Goal: Transaction & Acquisition: Purchase product/service

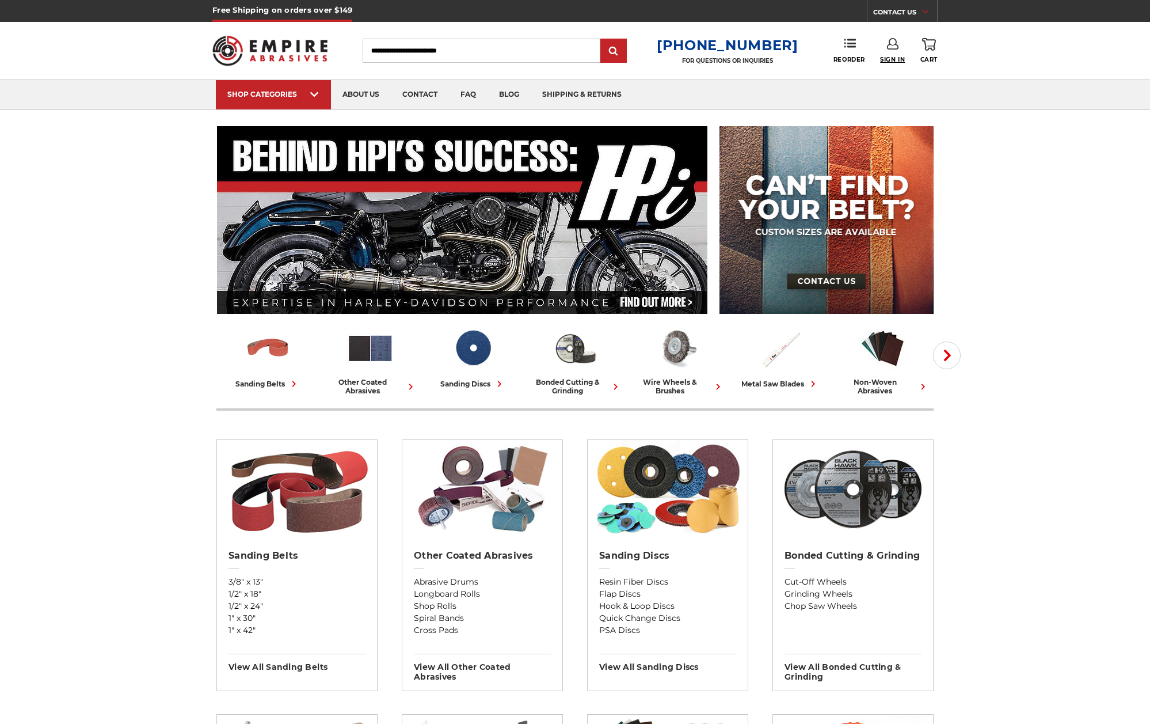
click at [898, 57] on span "Sign In" at bounding box center [892, 59] width 25 height 7
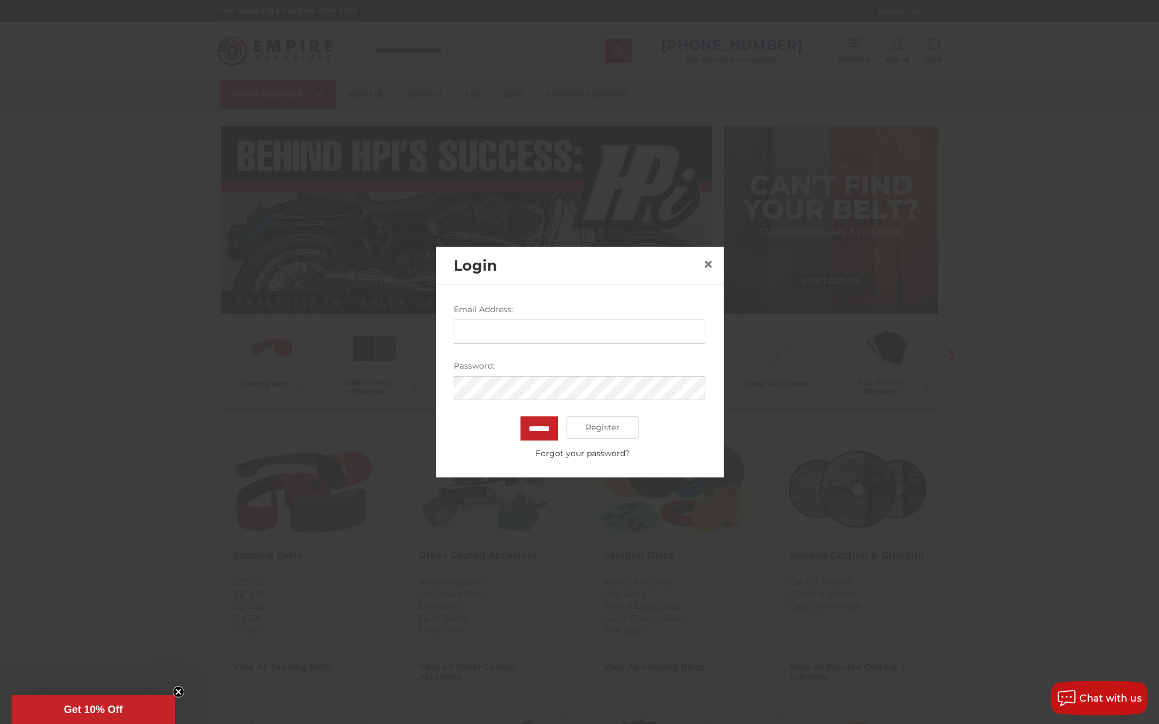
type input "**********"
click at [527, 424] on input "*******" at bounding box center [539, 428] width 37 height 24
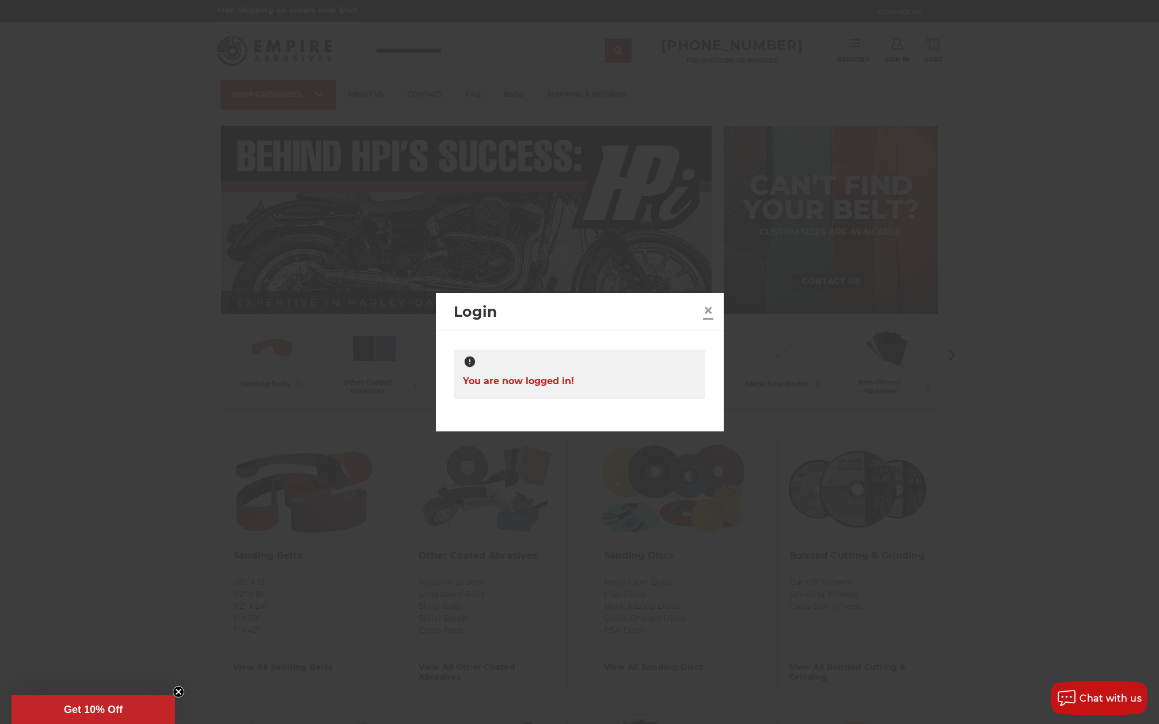
click at [708, 313] on span "×" at bounding box center [708, 310] width 10 height 22
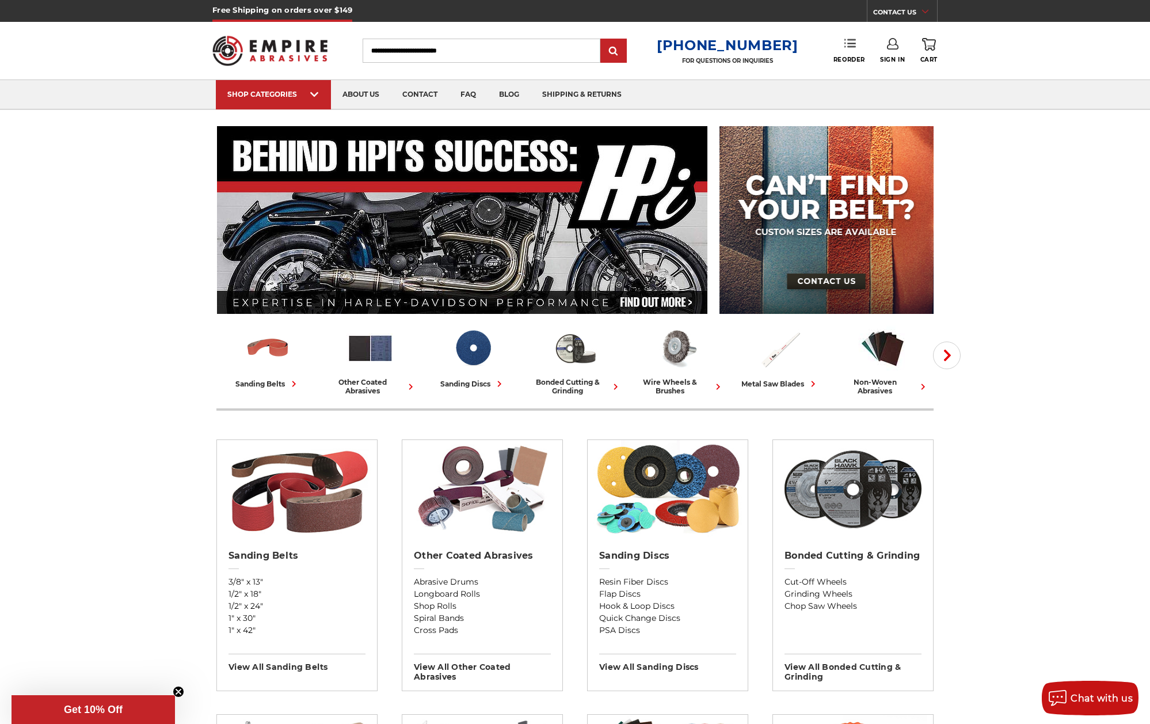
click at [849, 48] on icon at bounding box center [851, 43] width 12 height 12
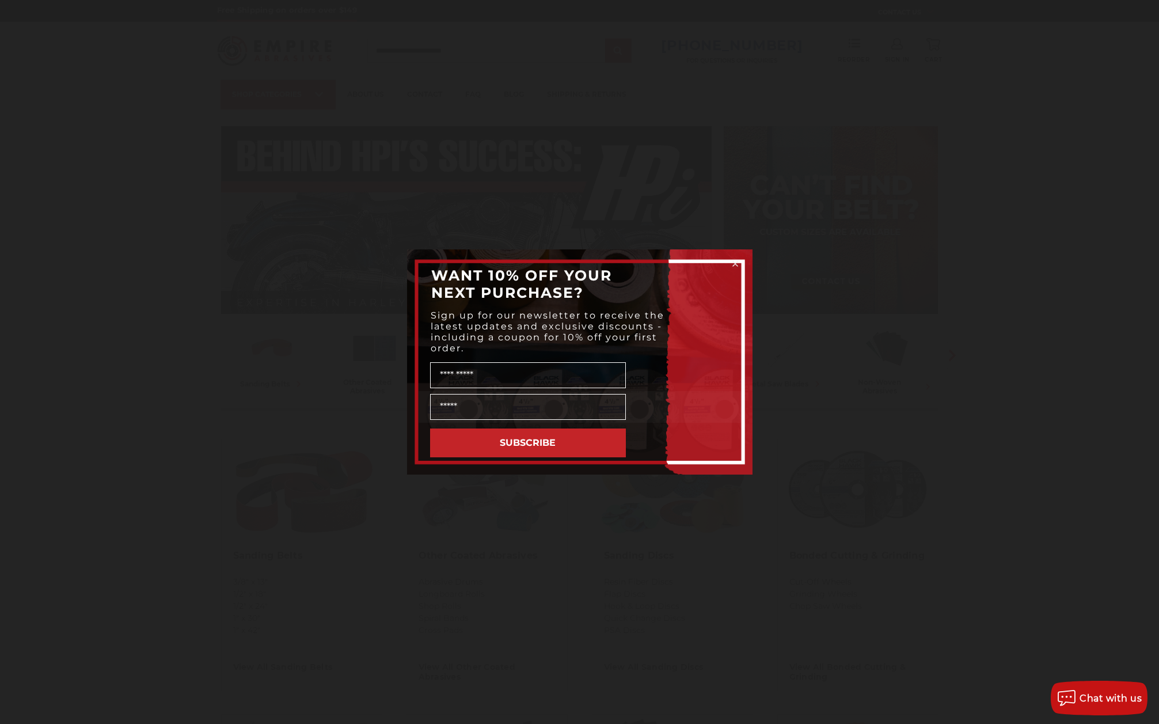
click at [732, 267] on circle "Close dialog" at bounding box center [735, 264] width 11 height 11
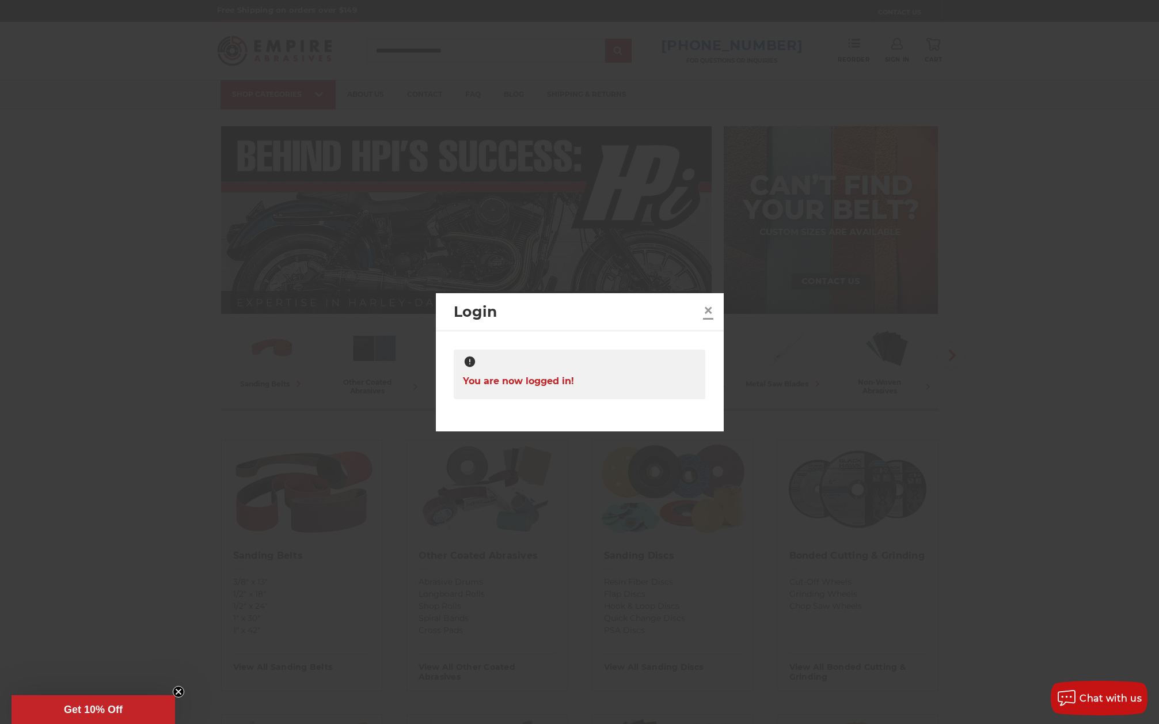
click at [708, 310] on span "×" at bounding box center [708, 310] width 10 height 22
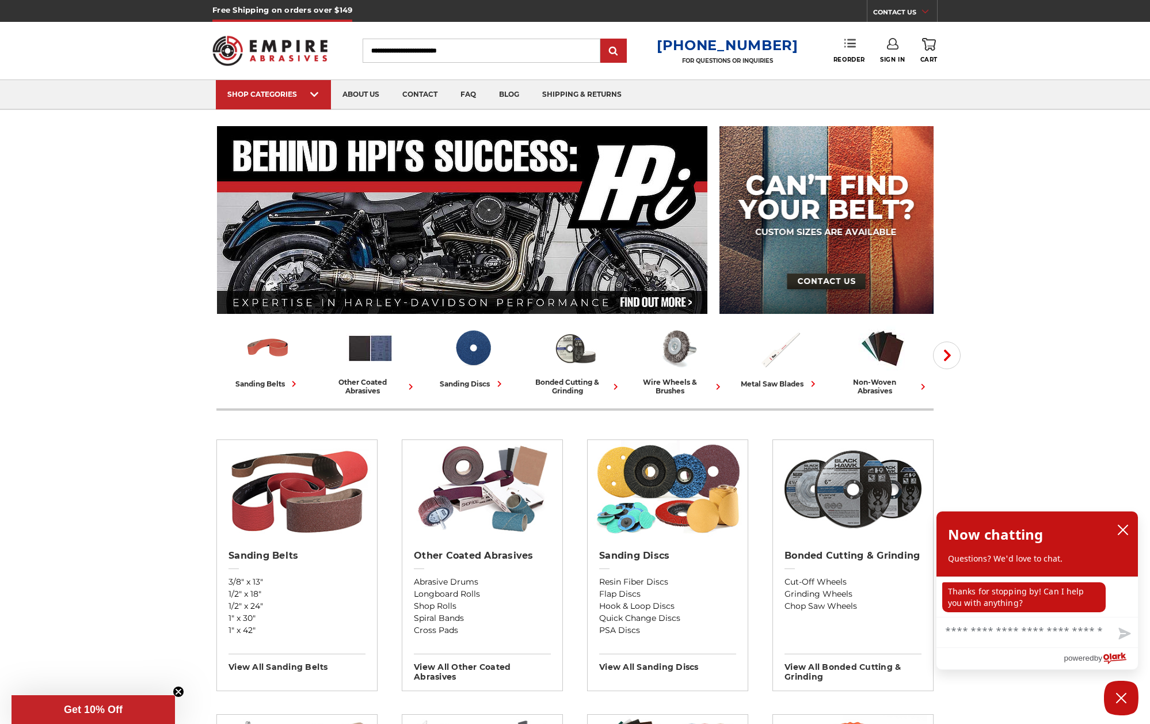
click at [849, 55] on link "Reorder" at bounding box center [850, 50] width 32 height 25
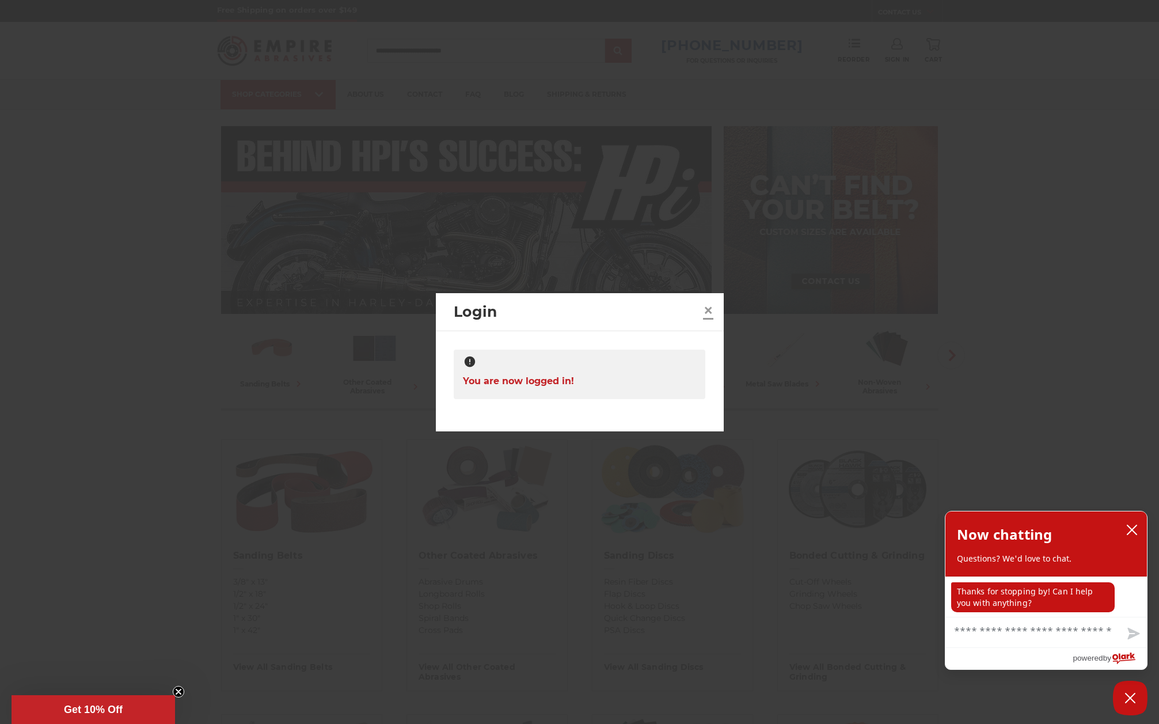
click at [708, 306] on span "×" at bounding box center [708, 310] width 10 height 22
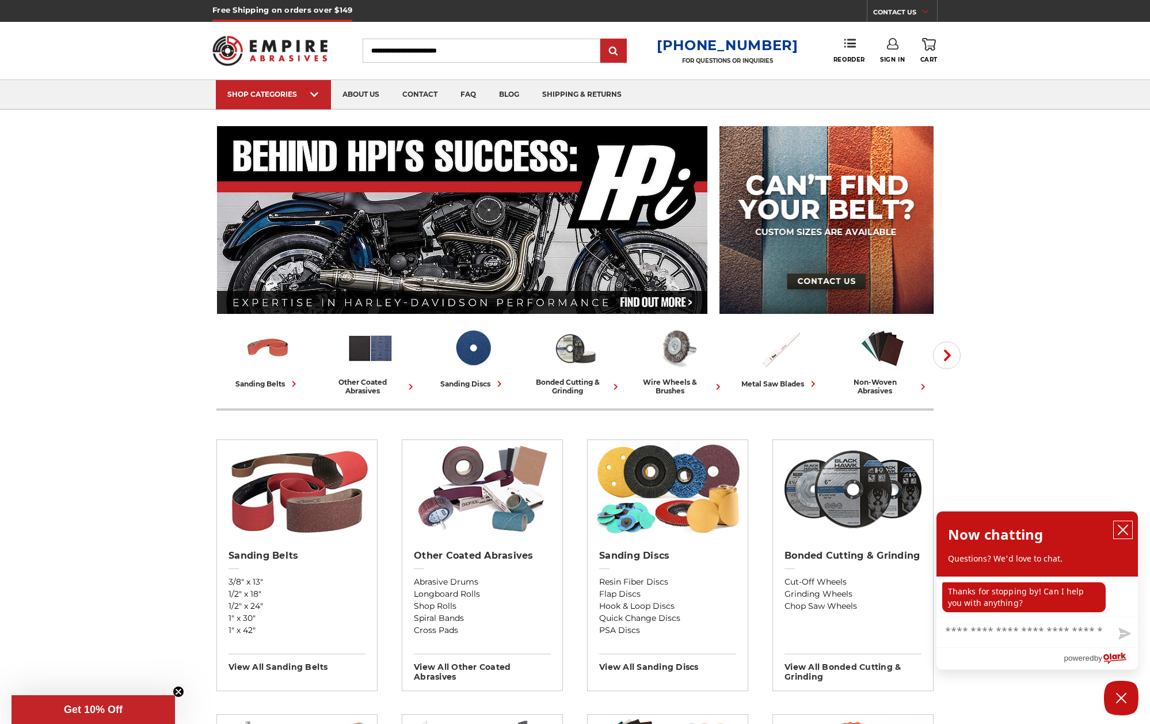
click at [1127, 532] on icon "close chatbox" at bounding box center [1124, 530] width 12 height 12
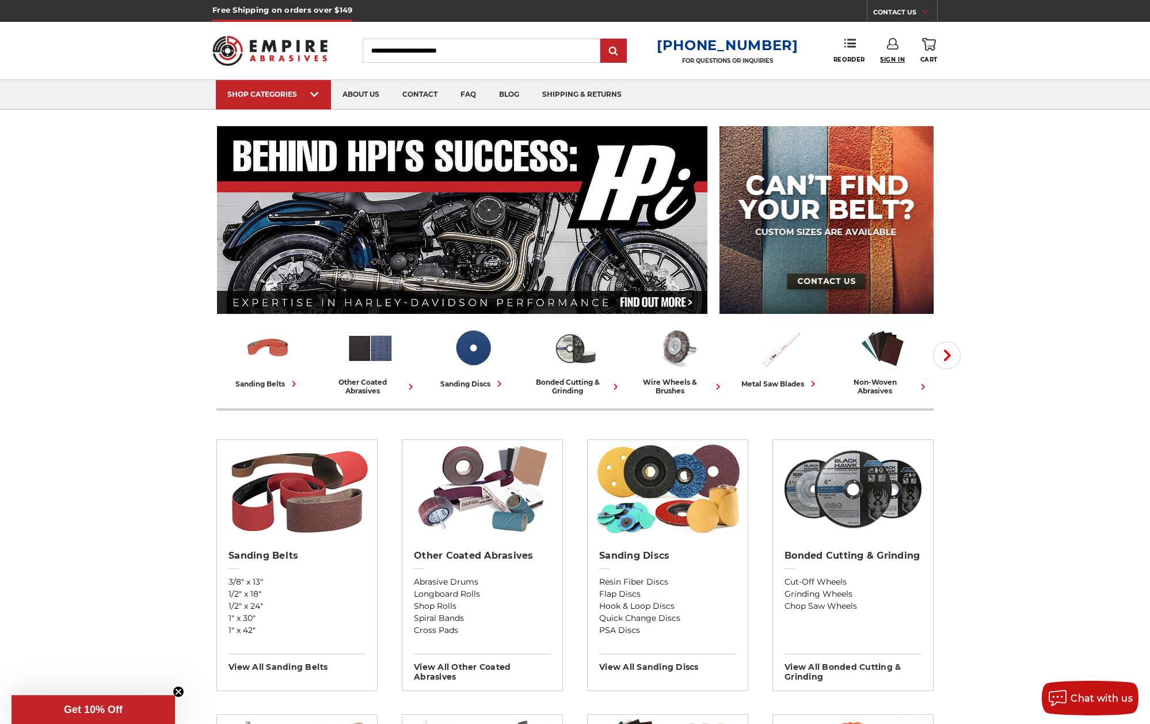
click at [894, 59] on span "Sign In" at bounding box center [892, 59] width 25 height 7
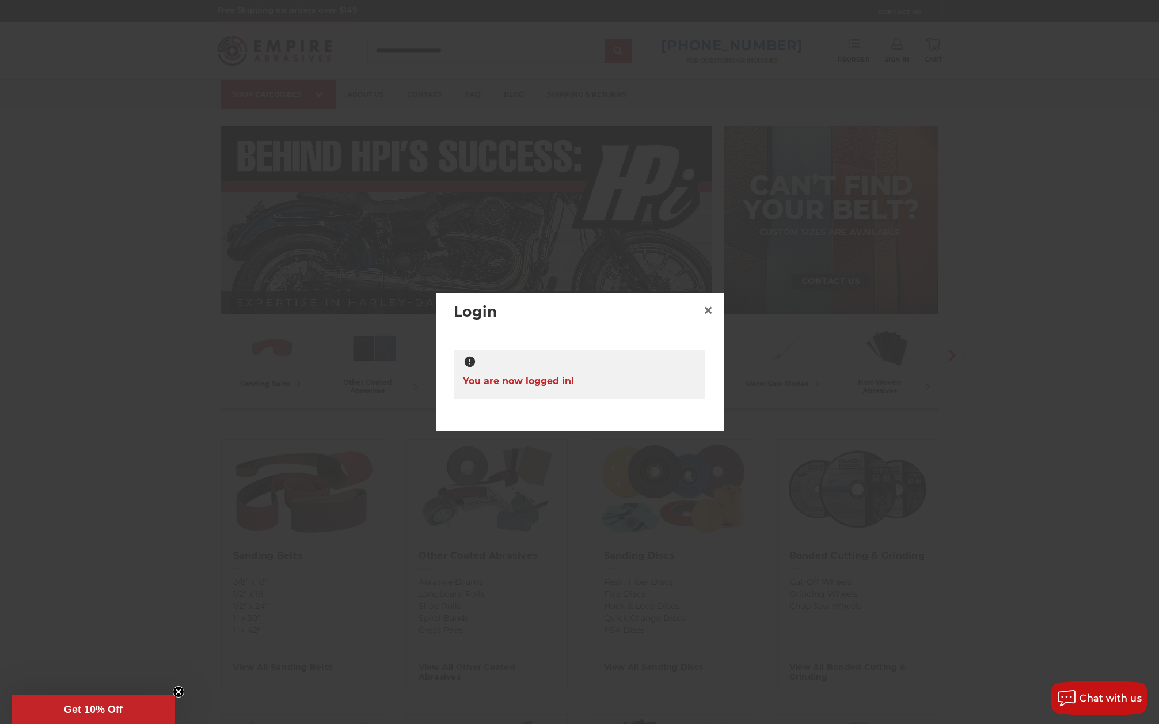
click at [540, 385] on span "You are now logged in!" at bounding box center [518, 381] width 111 height 22
click at [707, 309] on span "×" at bounding box center [708, 310] width 10 height 22
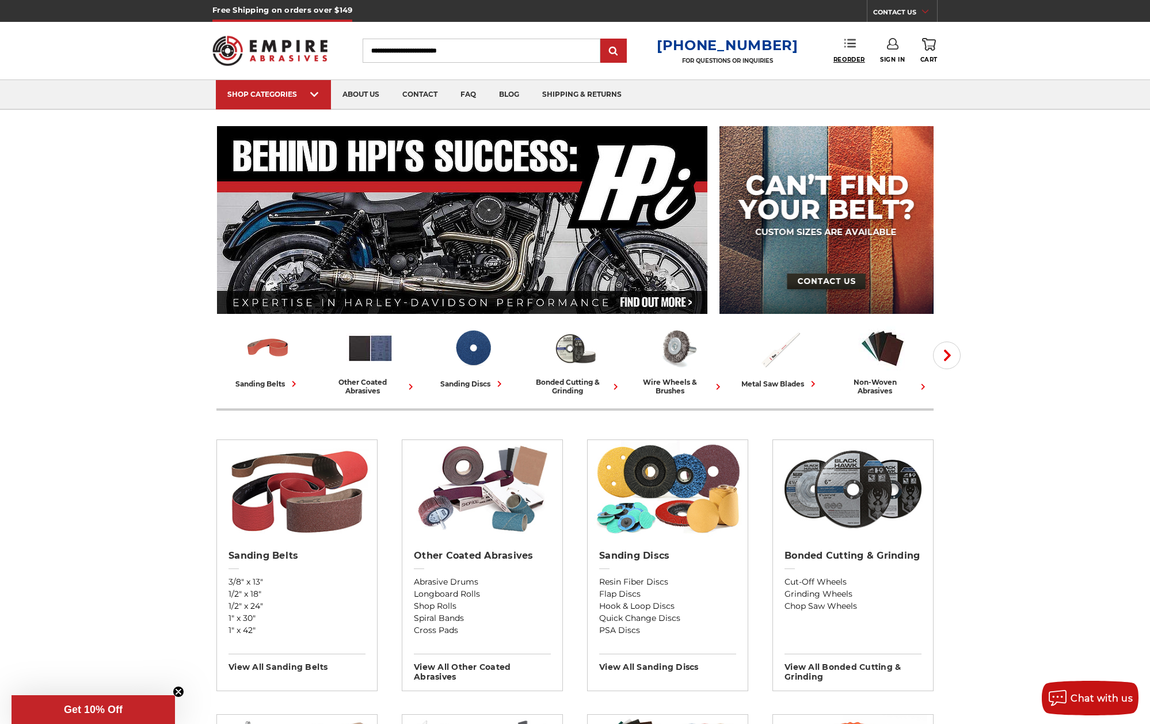
click at [859, 61] on span "Reorder" at bounding box center [850, 59] width 32 height 7
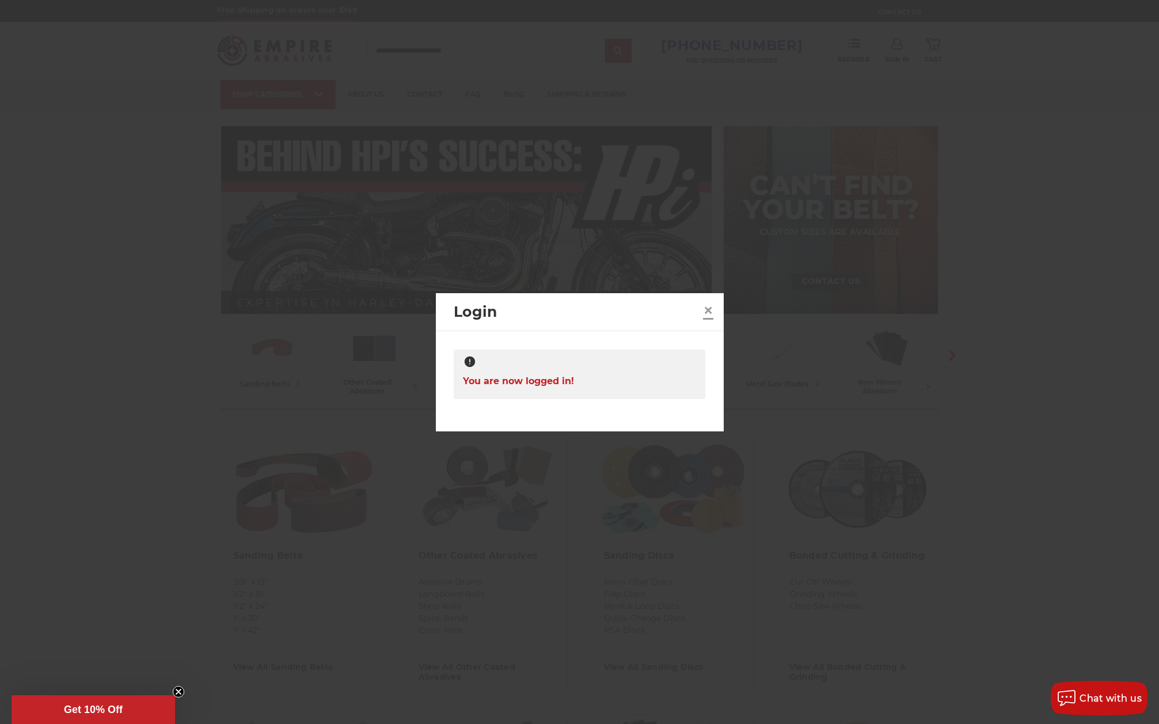
click at [700, 309] on link "×" at bounding box center [708, 310] width 18 height 18
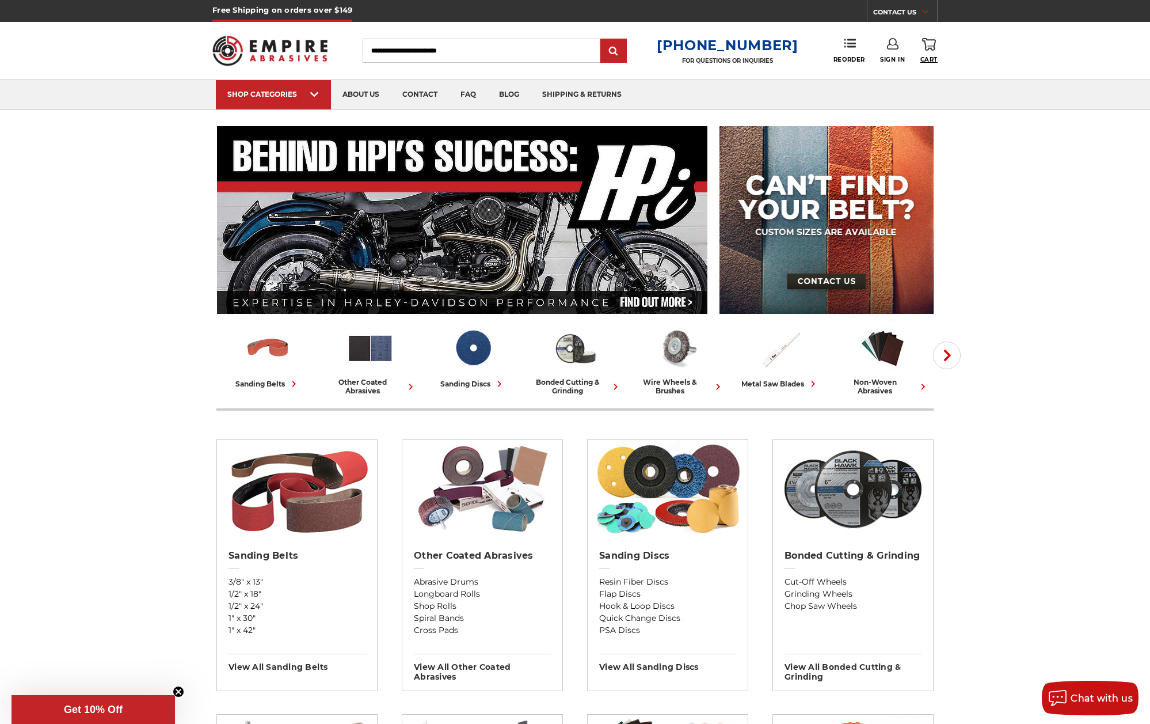
click at [936, 57] on span "Cart" at bounding box center [929, 59] width 17 height 7
drag, startPoint x: 431, startPoint y: 39, endPoint x: 432, endPoint y: 51, distance: 11.6
click at [432, 50] on input "Search" at bounding box center [482, 51] width 238 height 24
click at [432, 51] on input "Search" at bounding box center [482, 51] width 238 height 24
type input "*********"
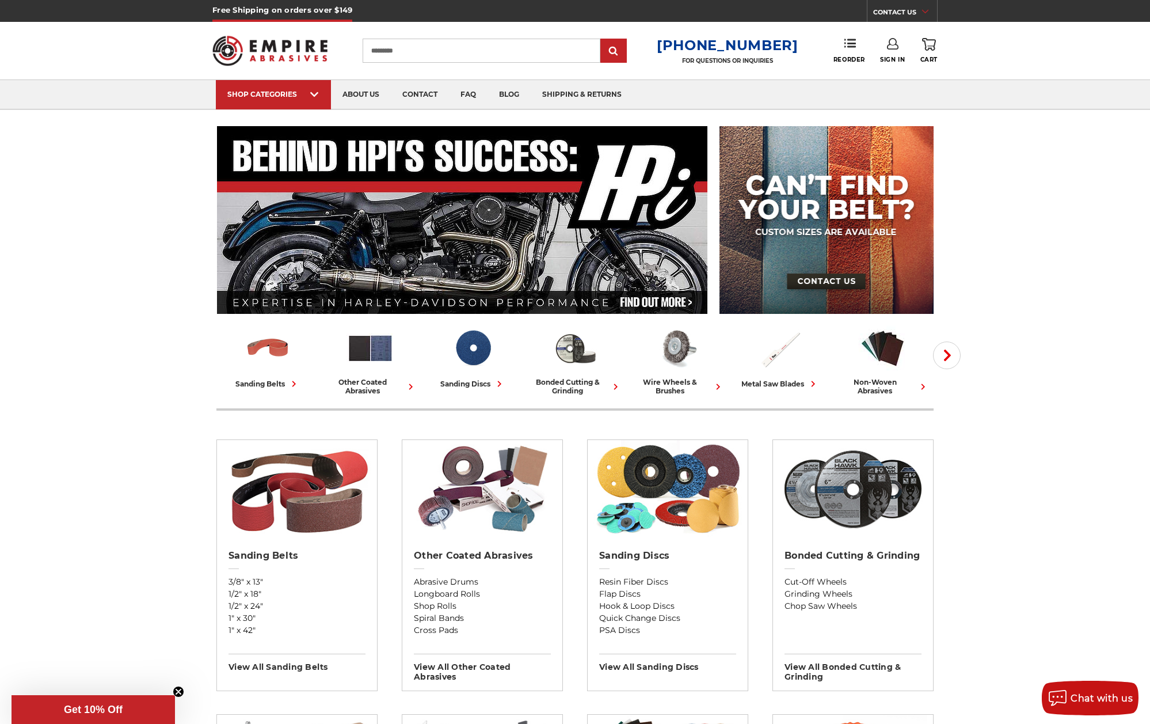
click at [623, 51] on input "submit" at bounding box center [613, 51] width 23 height 23
